Goal: Obtain resource: Obtain resource

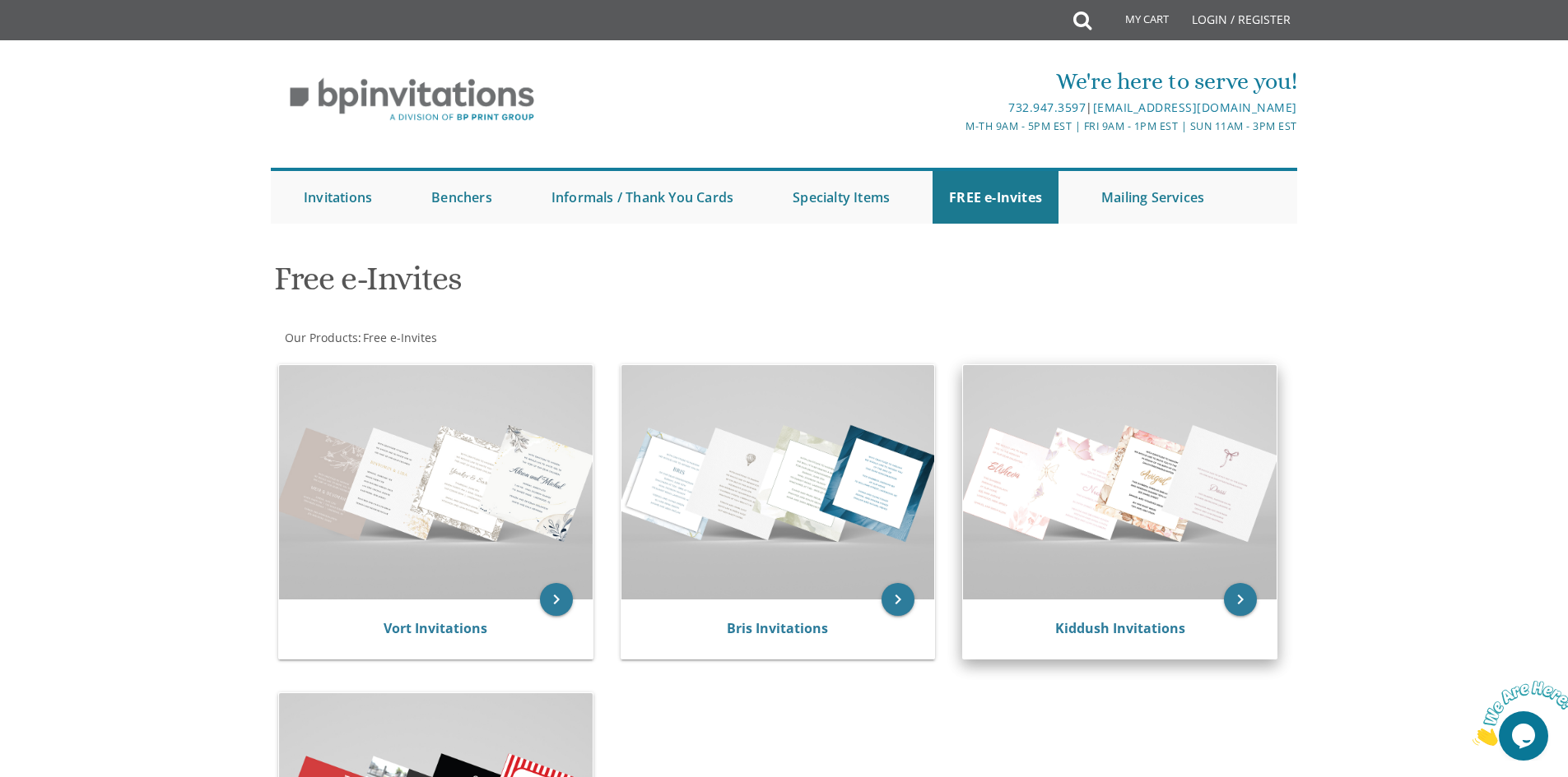
click at [1161, 552] on img at bounding box center [1120, 482] width 314 height 235
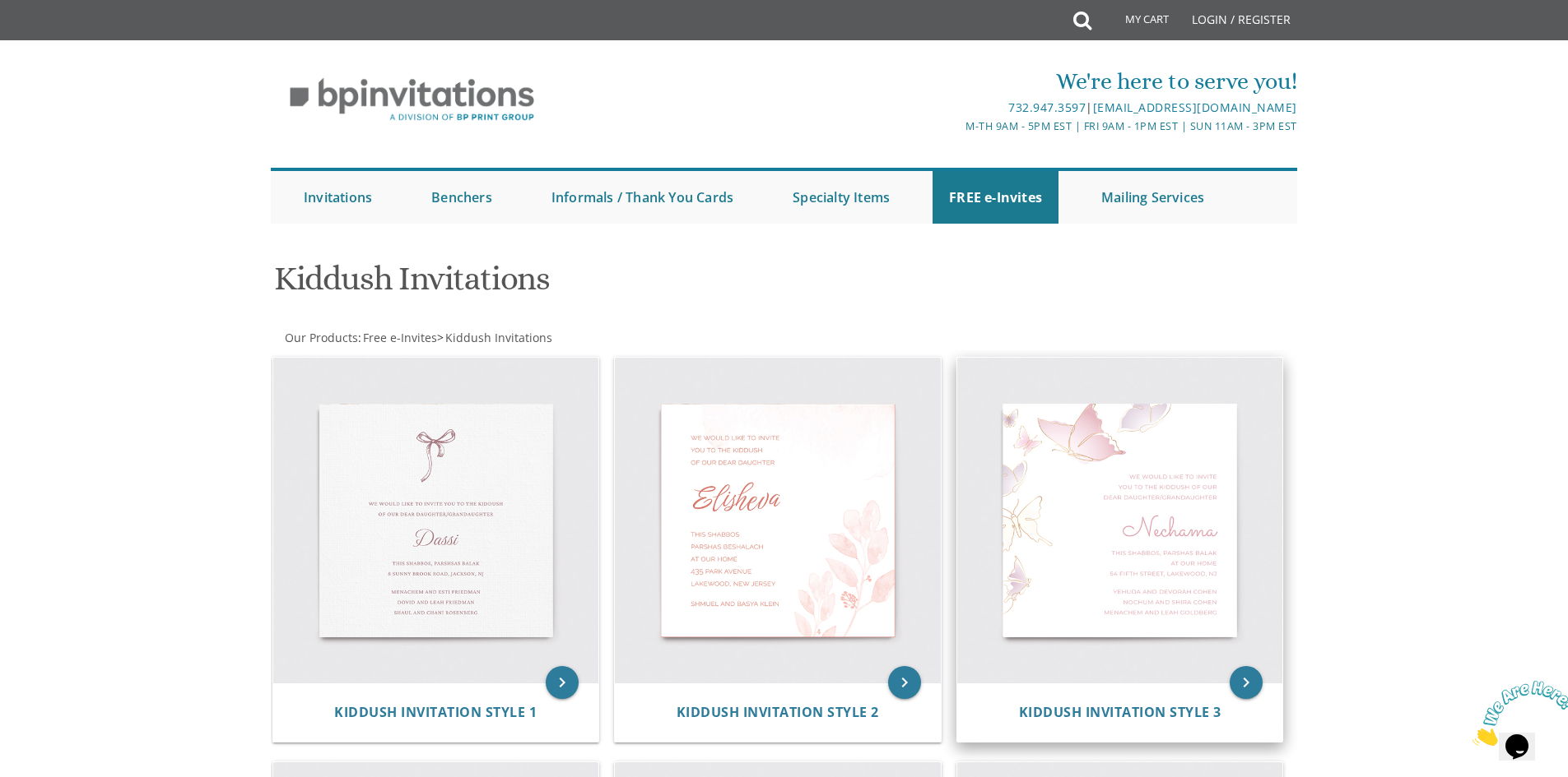
click at [1107, 603] on img at bounding box center [1119, 520] width 326 height 326
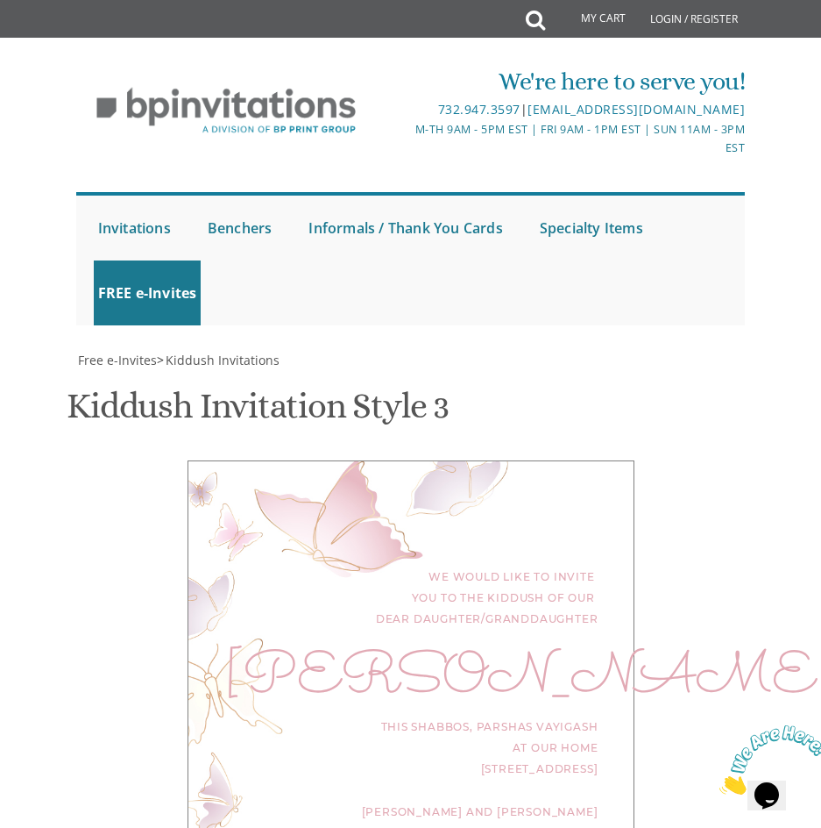
scroll to position [263, 0]
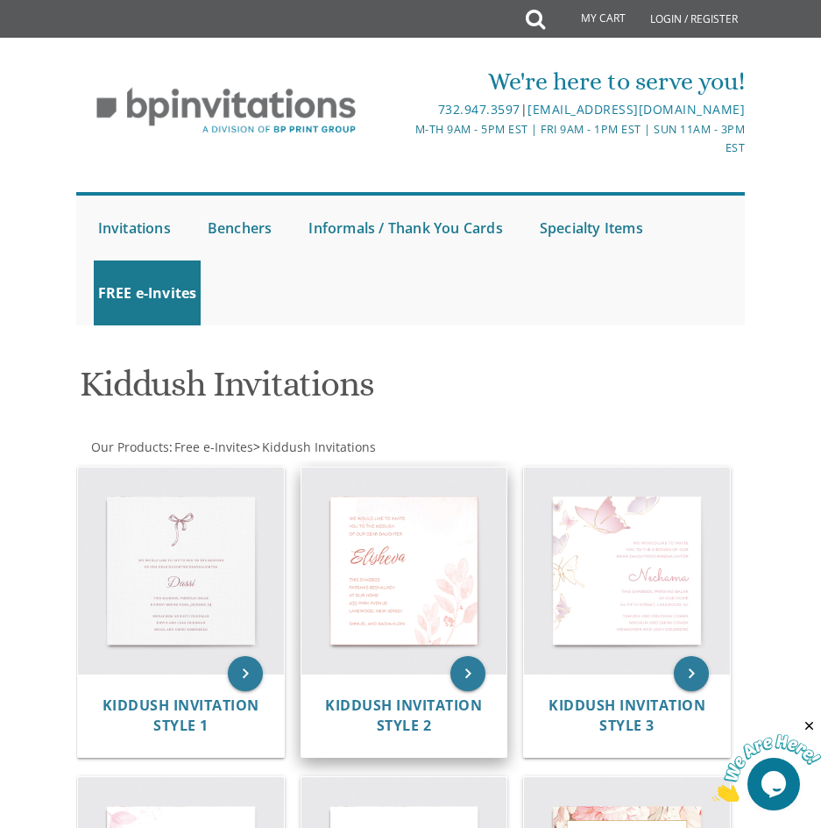
click at [404, 543] on img at bounding box center [405, 570] width 206 height 206
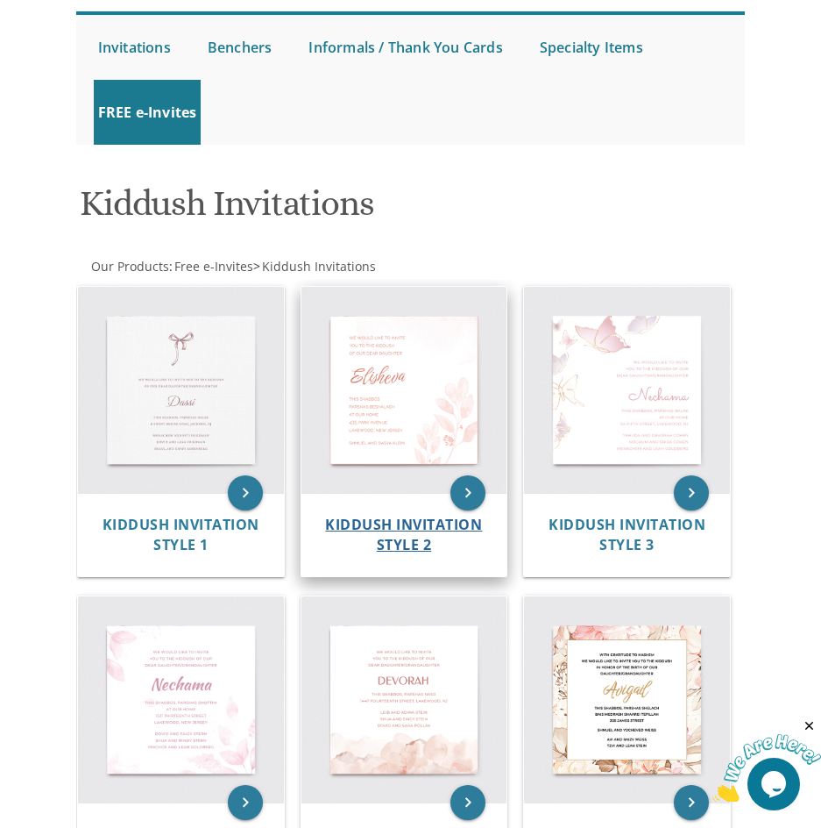
scroll to position [351, 0]
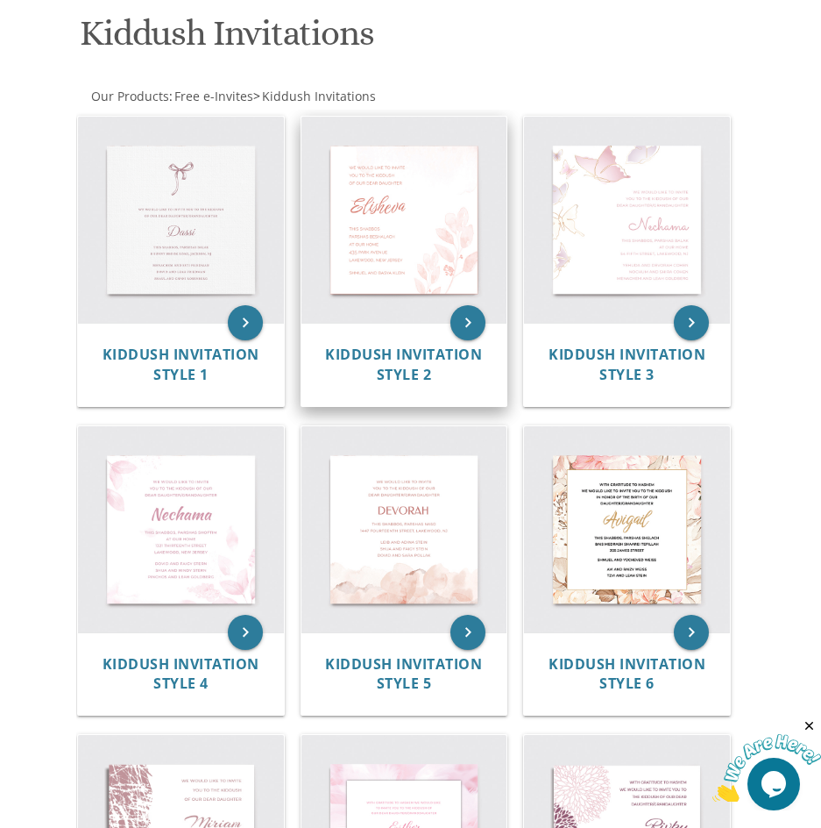
click at [387, 188] on img at bounding box center [405, 220] width 206 height 206
click at [466, 327] on icon "keyboard_arrow_right" at bounding box center [468, 322] width 35 height 35
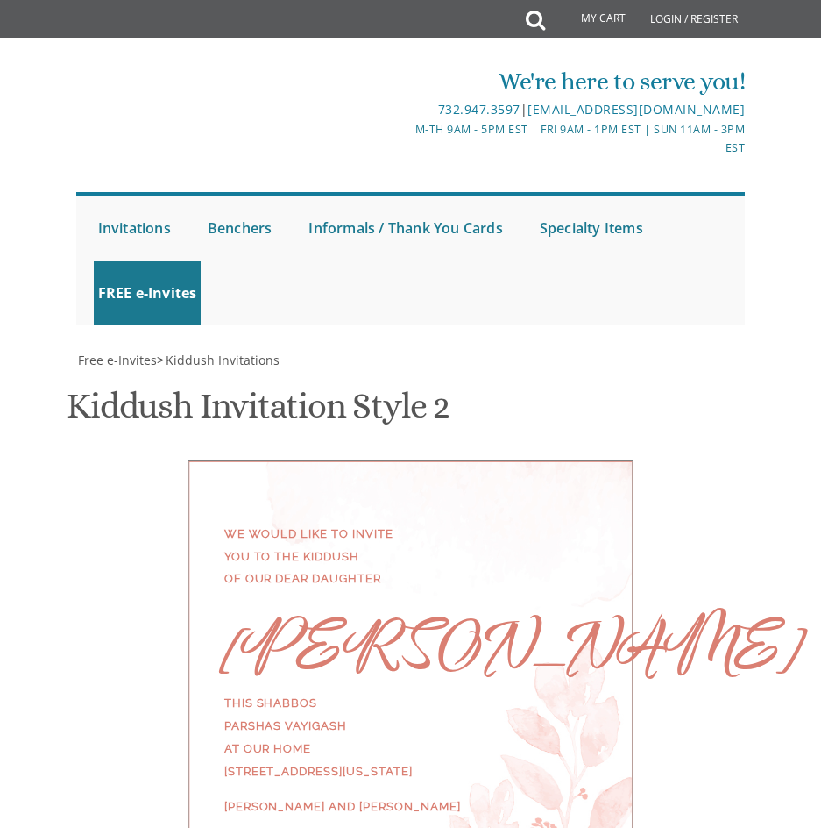
click at [366, 379] on div "Kiddush Invitation Style 2 SKU: kiddush2" at bounding box center [411, 407] width 688 height 69
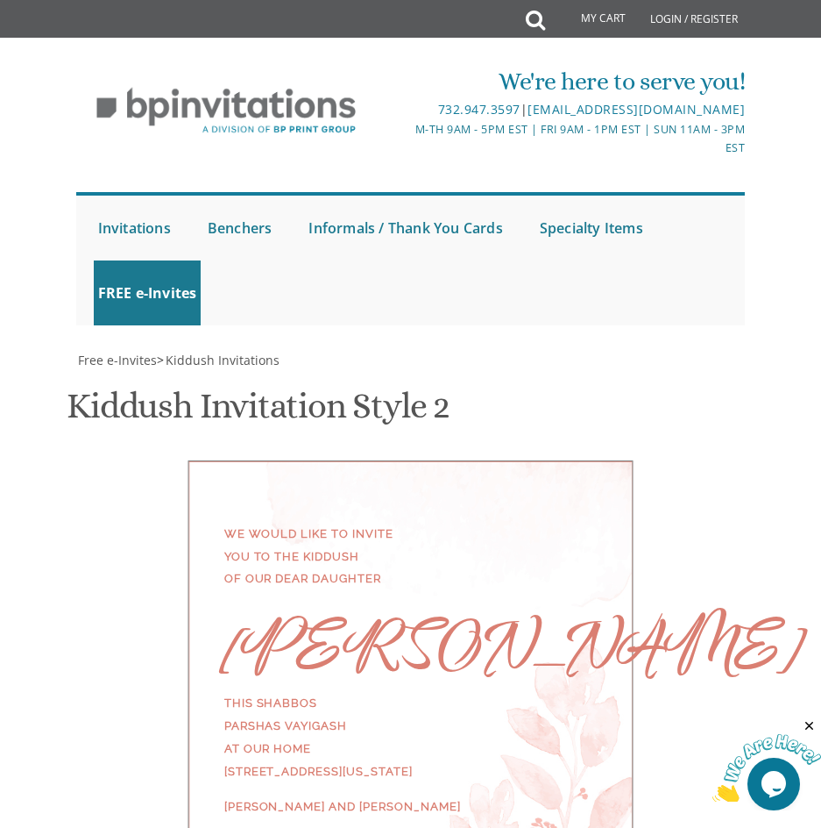
scroll to position [263, 0]
